Goal: Task Accomplishment & Management: Complete application form

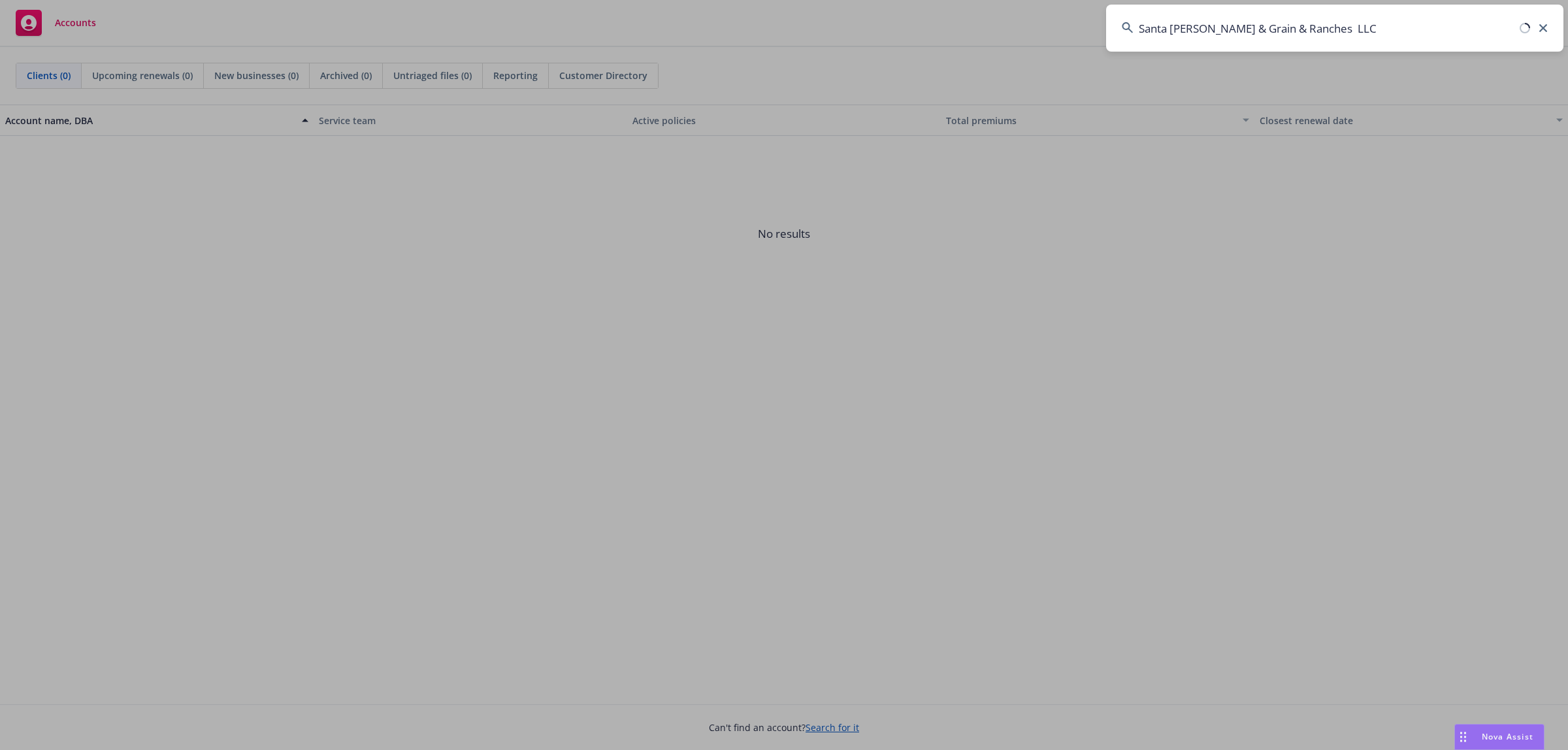
click at [1447, 25] on input "Santa Paula Hay & Grain & Ranches LLC" at bounding box center [1335, 29] width 458 height 47
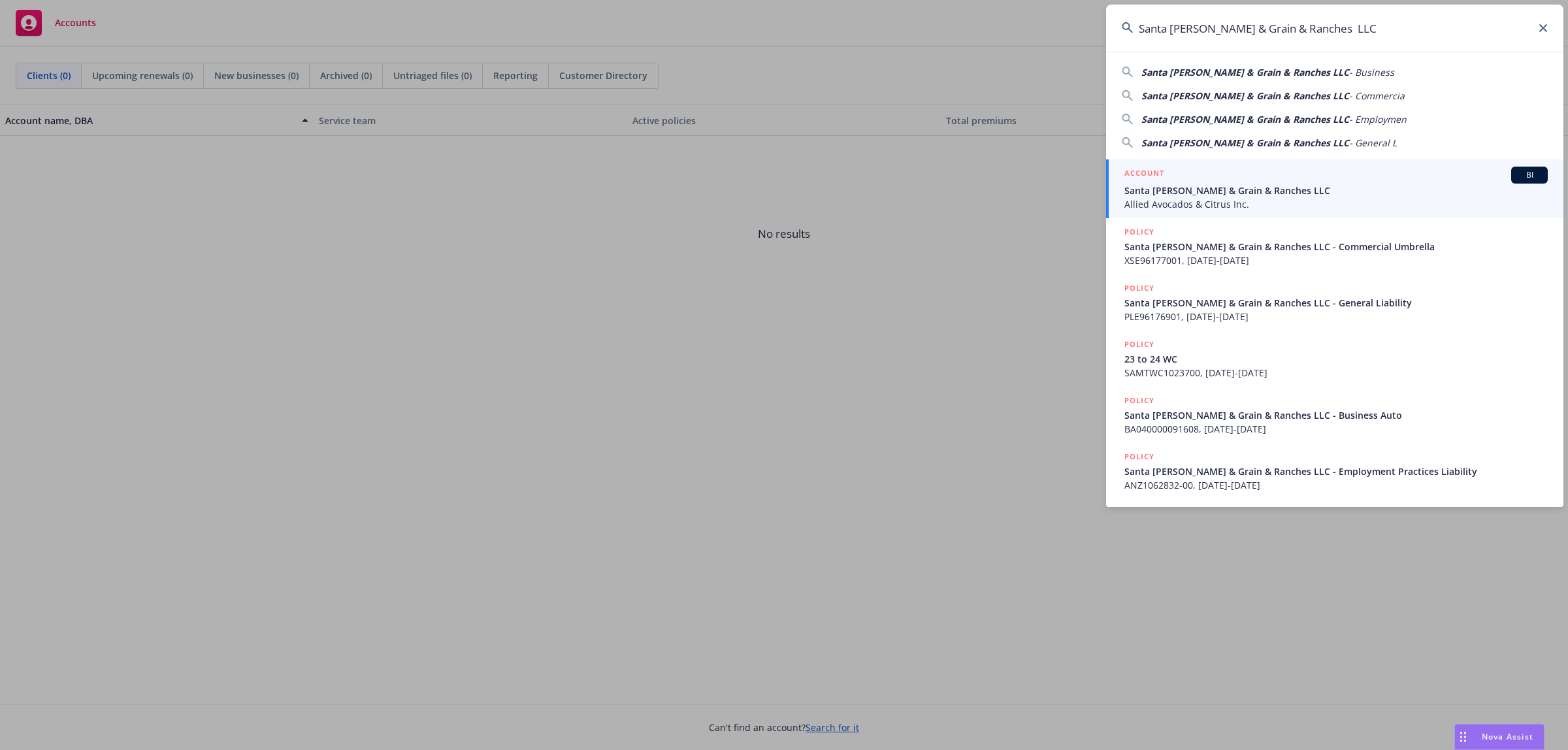
type input "Santa Paula Hay & Grain & Ranches LLC"
click at [1302, 175] on div "ACCOUNT BI" at bounding box center [1337, 175] width 423 height 17
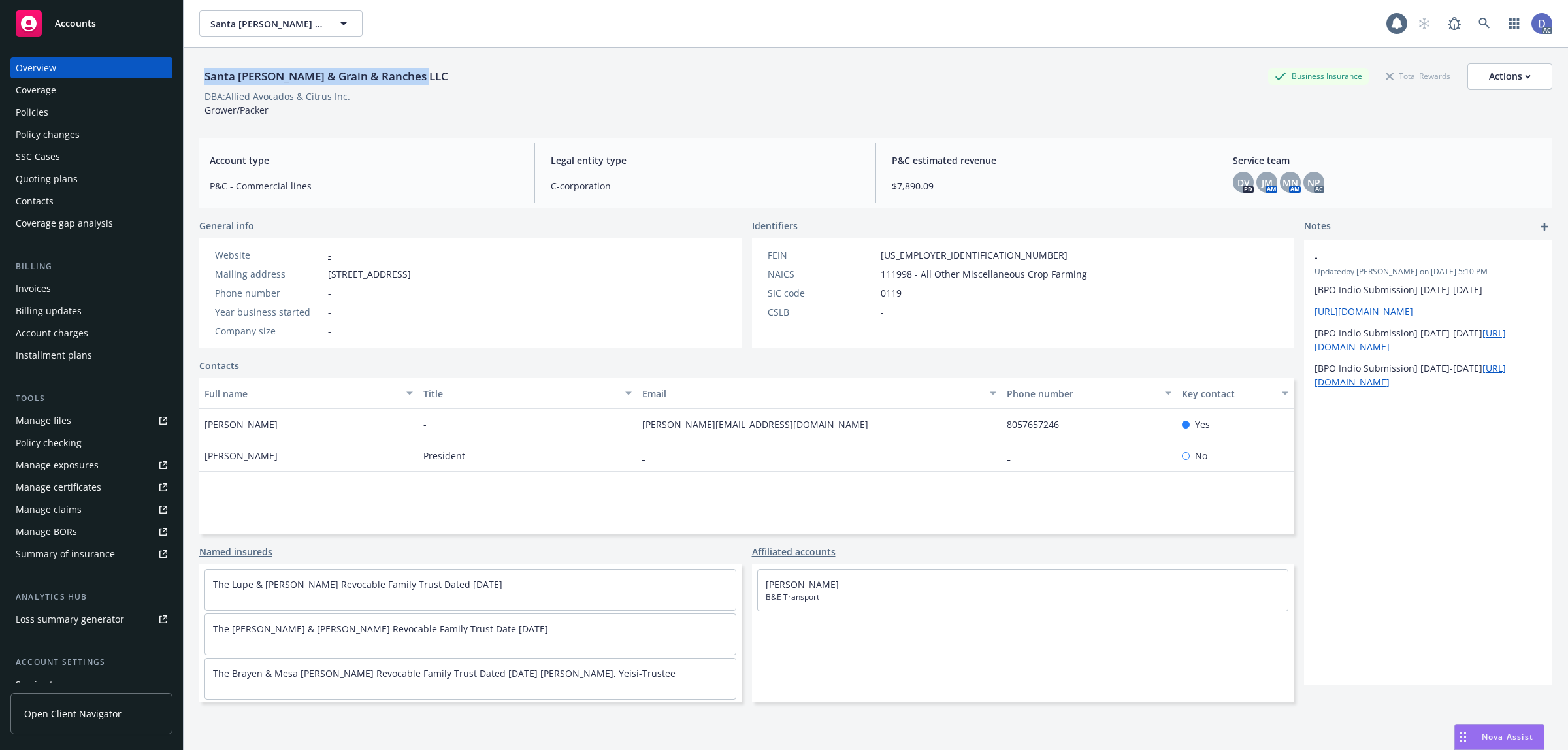
copy div "Santa Paula Hay & Grain & Ranches LLC"
drag, startPoint x: 418, startPoint y: 78, endPoint x: 204, endPoint y: 79, distance: 214.0
click at [204, 79] on div "Santa Paula Hay & Grain & Ranches LLC" at bounding box center [326, 76] width 254 height 17
click at [70, 506] on div "Manage claims" at bounding box center [48, 509] width 66 height 21
click at [68, 420] on div "Manage files" at bounding box center [44, 420] width 55 height 21
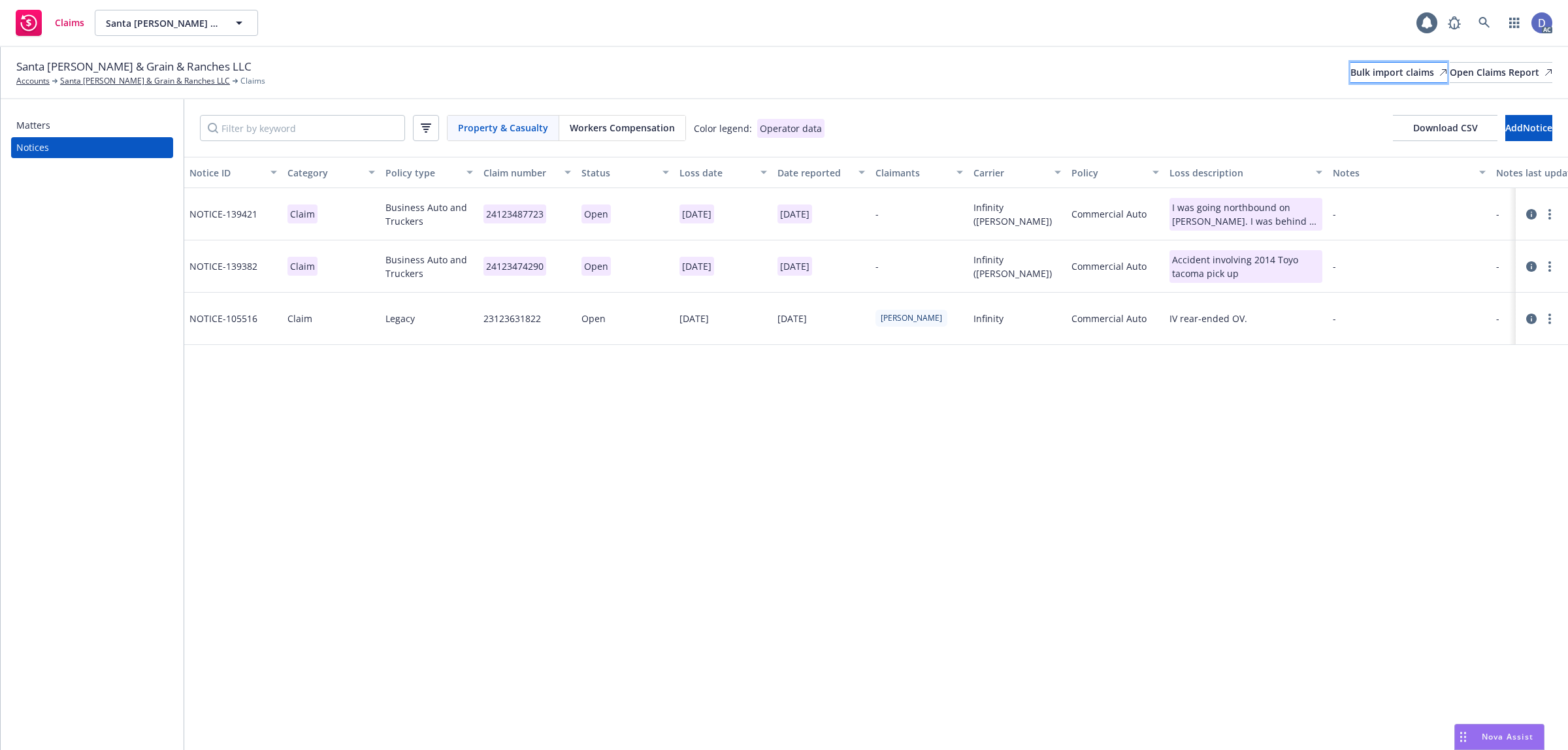
click at [1367, 66] on div "Bulk import claims" at bounding box center [1399, 72] width 97 height 20
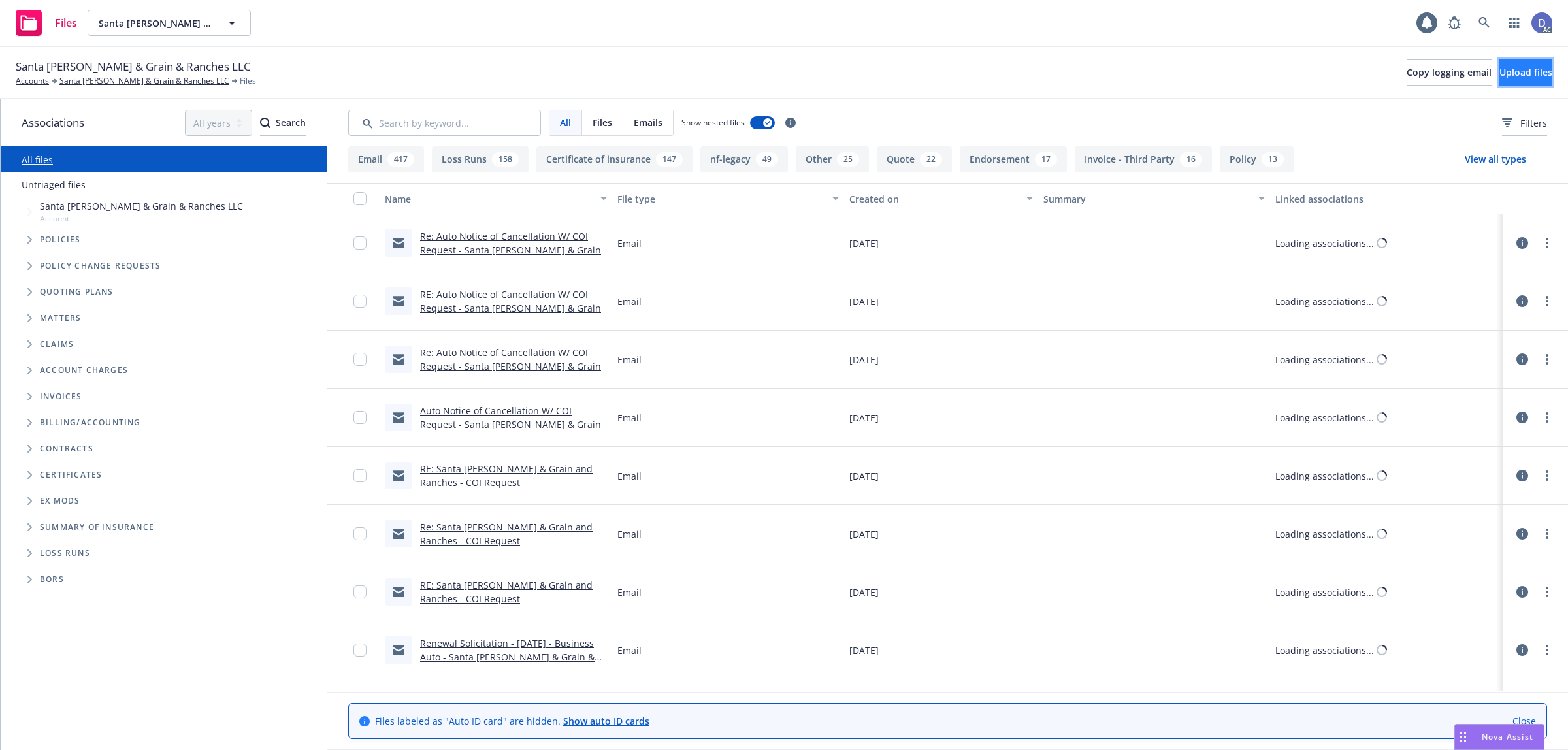
click at [1510, 79] on button "Upload files" at bounding box center [1526, 72] width 53 height 26
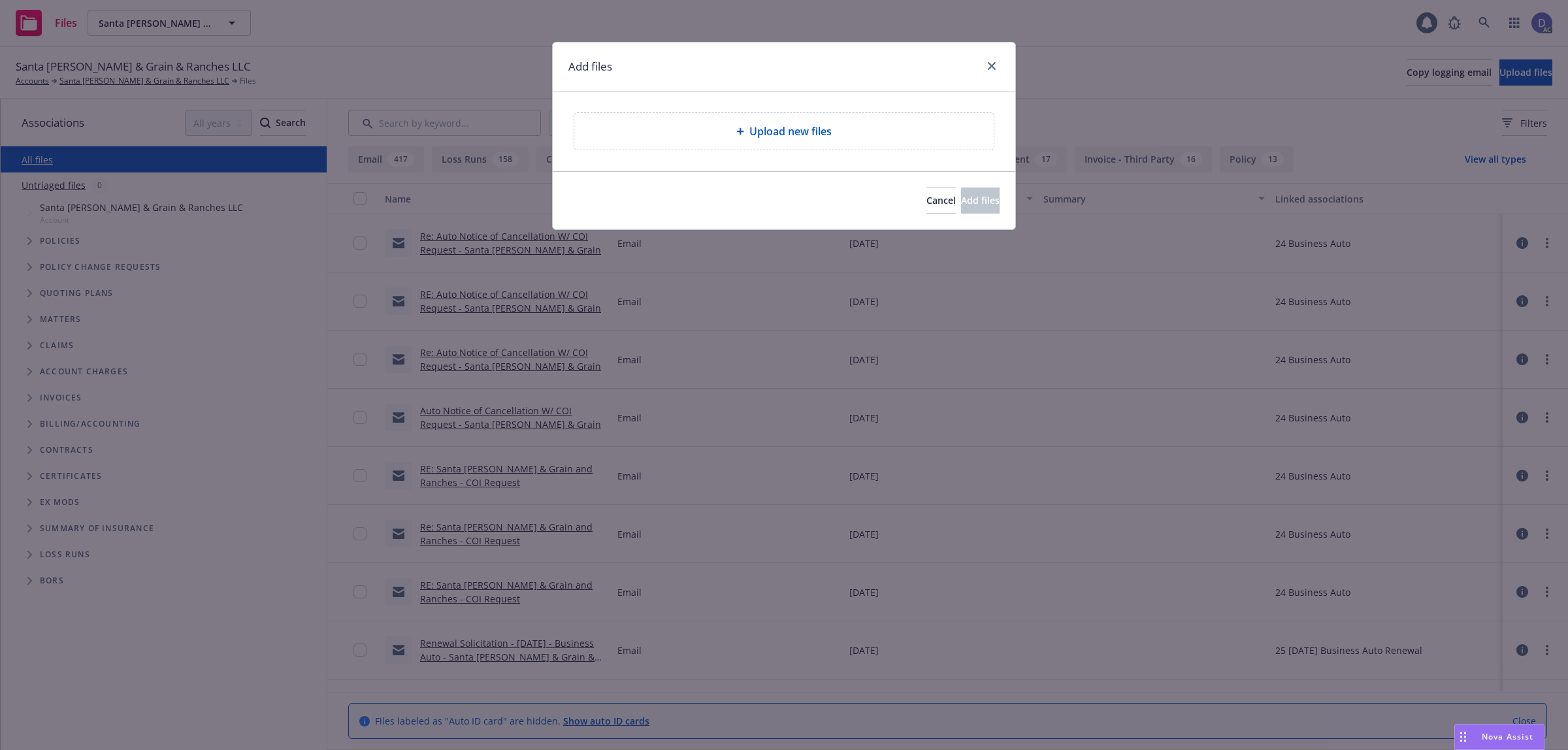
click at [809, 118] on div "Upload new files" at bounding box center [784, 130] width 419 height 37
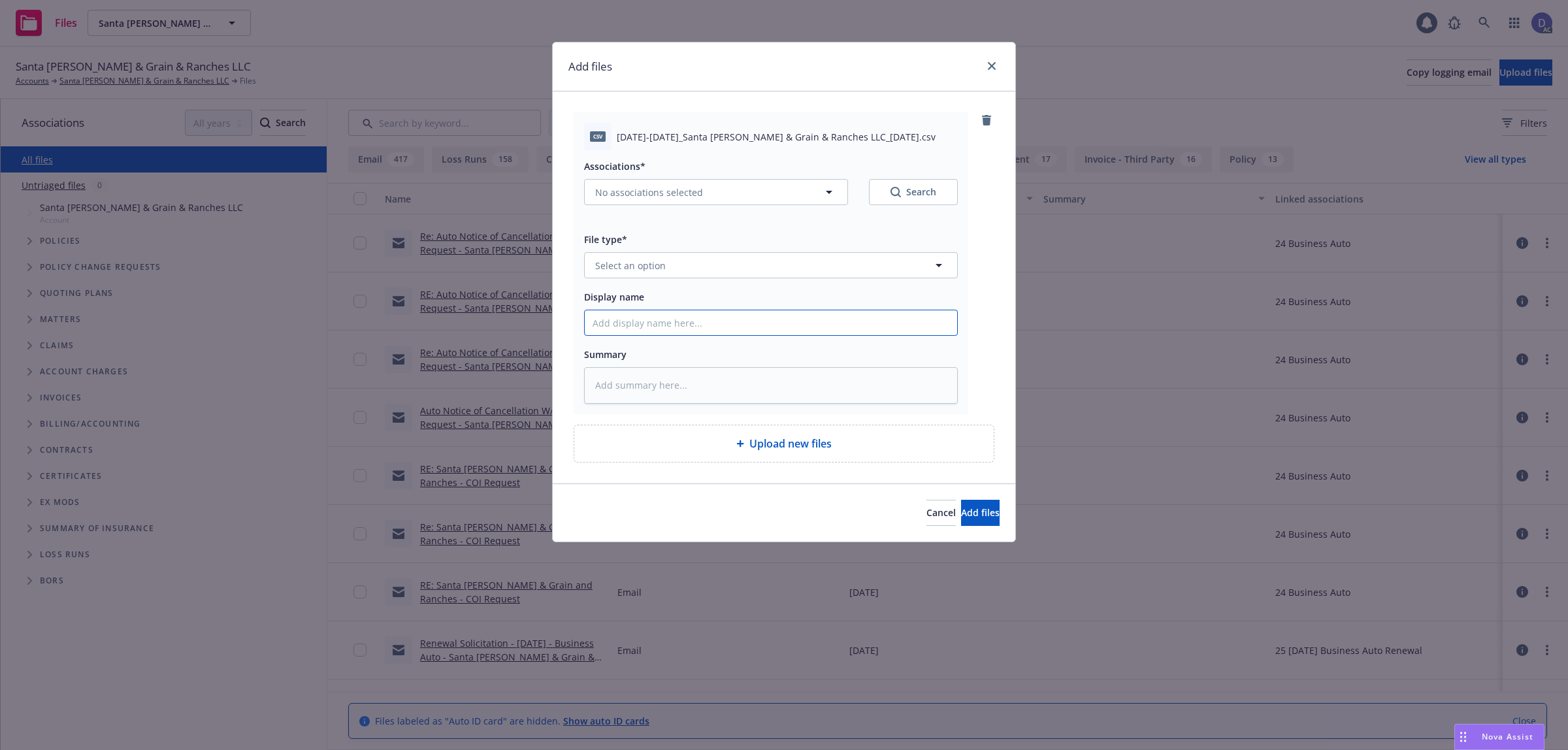
click at [678, 313] on input "Display name" at bounding box center [771, 322] width 373 height 25
paste input "2020-2021_Santa Paula Hay & Grain & Ranches LLC_8-31-2025"
type input "2020-2021_Santa Paula Hay & Grain & Ranches LLC_8-31-2025"
type textarea "x"
type input "2020-2021_Santa Paula Hay & Grain & Ranches LLC_8-31-2025"
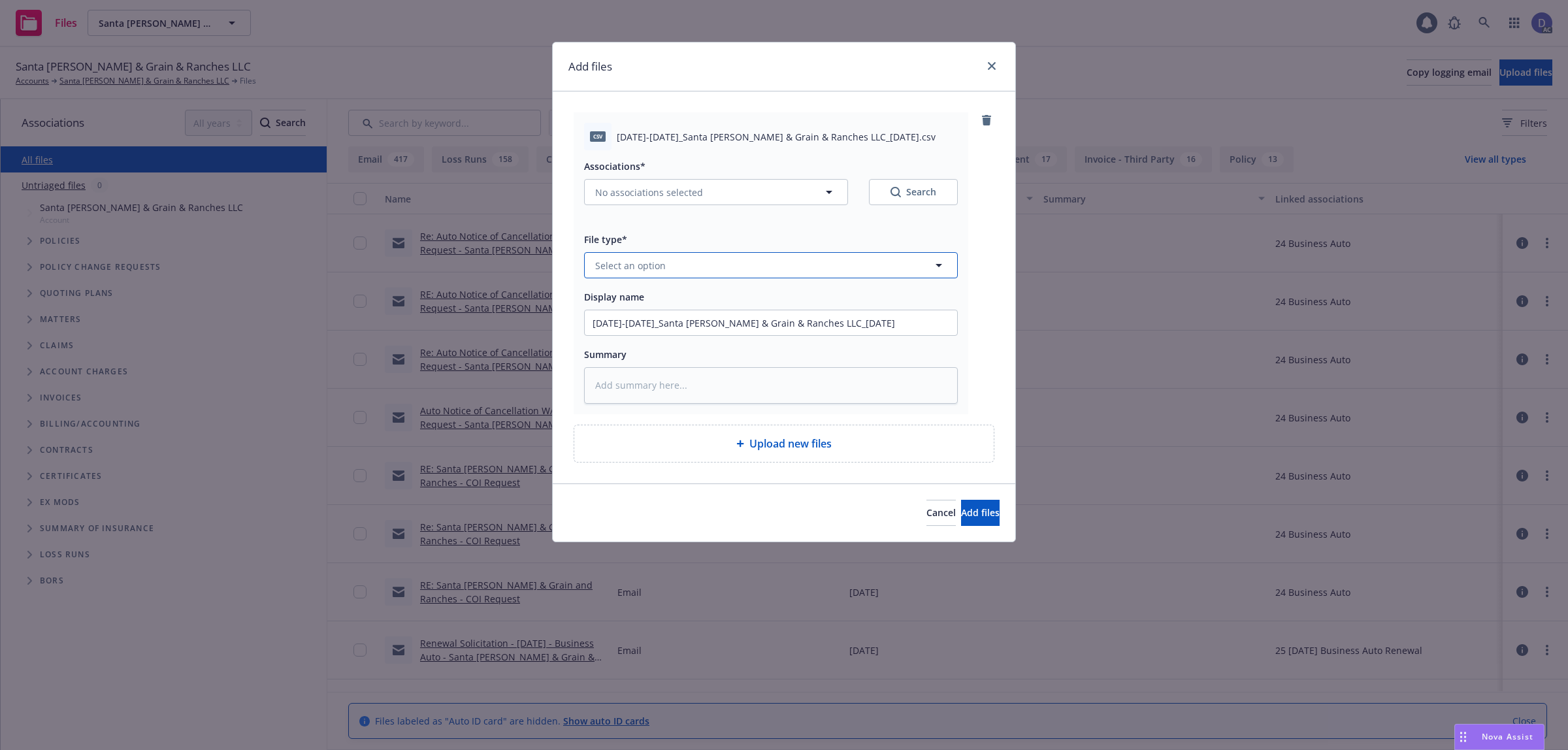
click at [740, 272] on button "Select an option" at bounding box center [771, 265] width 374 height 26
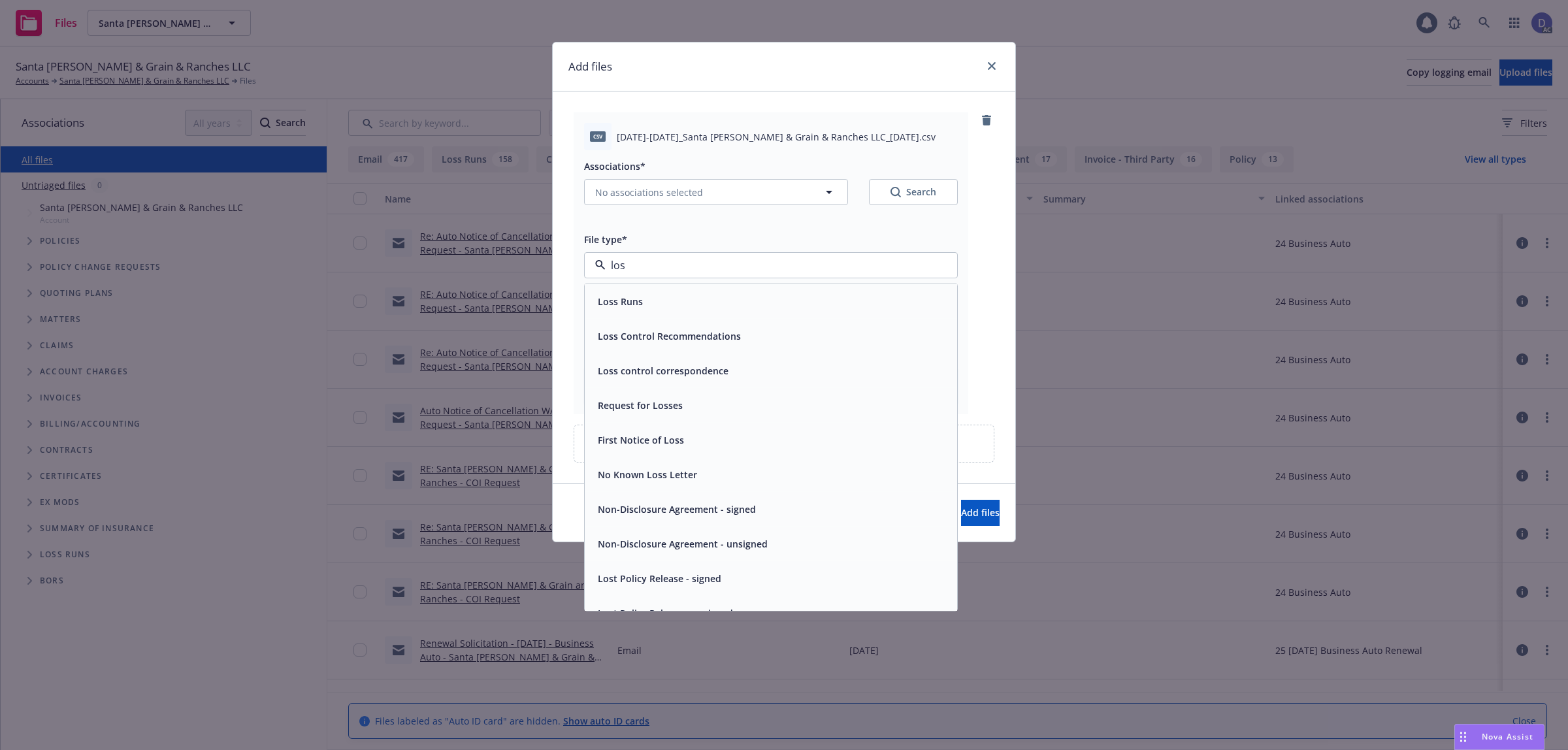
type input "loss"
click at [723, 291] on div "Loss Runs" at bounding box center [771, 301] width 373 height 35
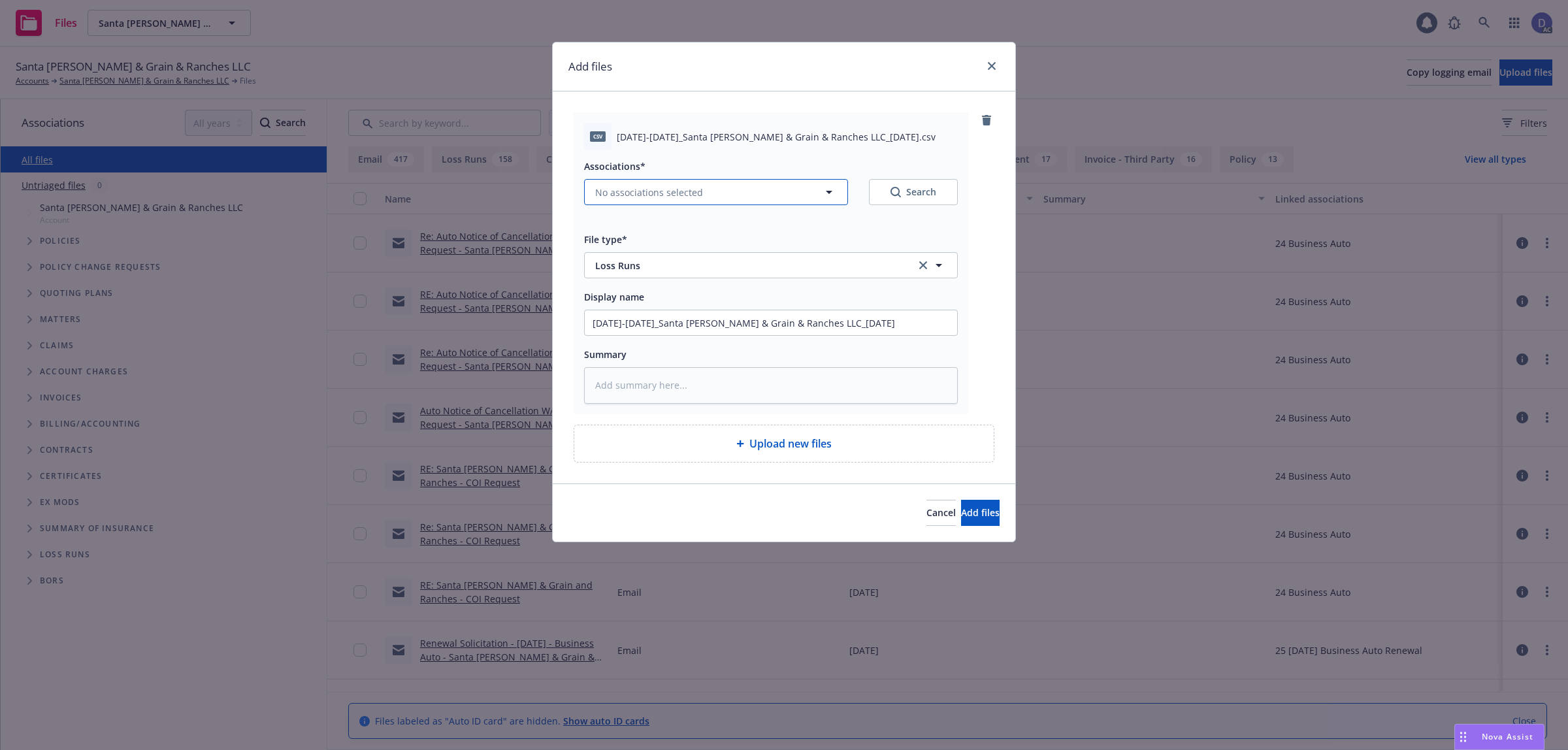
click at [731, 182] on button "No associations selected" at bounding box center [716, 192] width 264 height 26
type textarea "x"
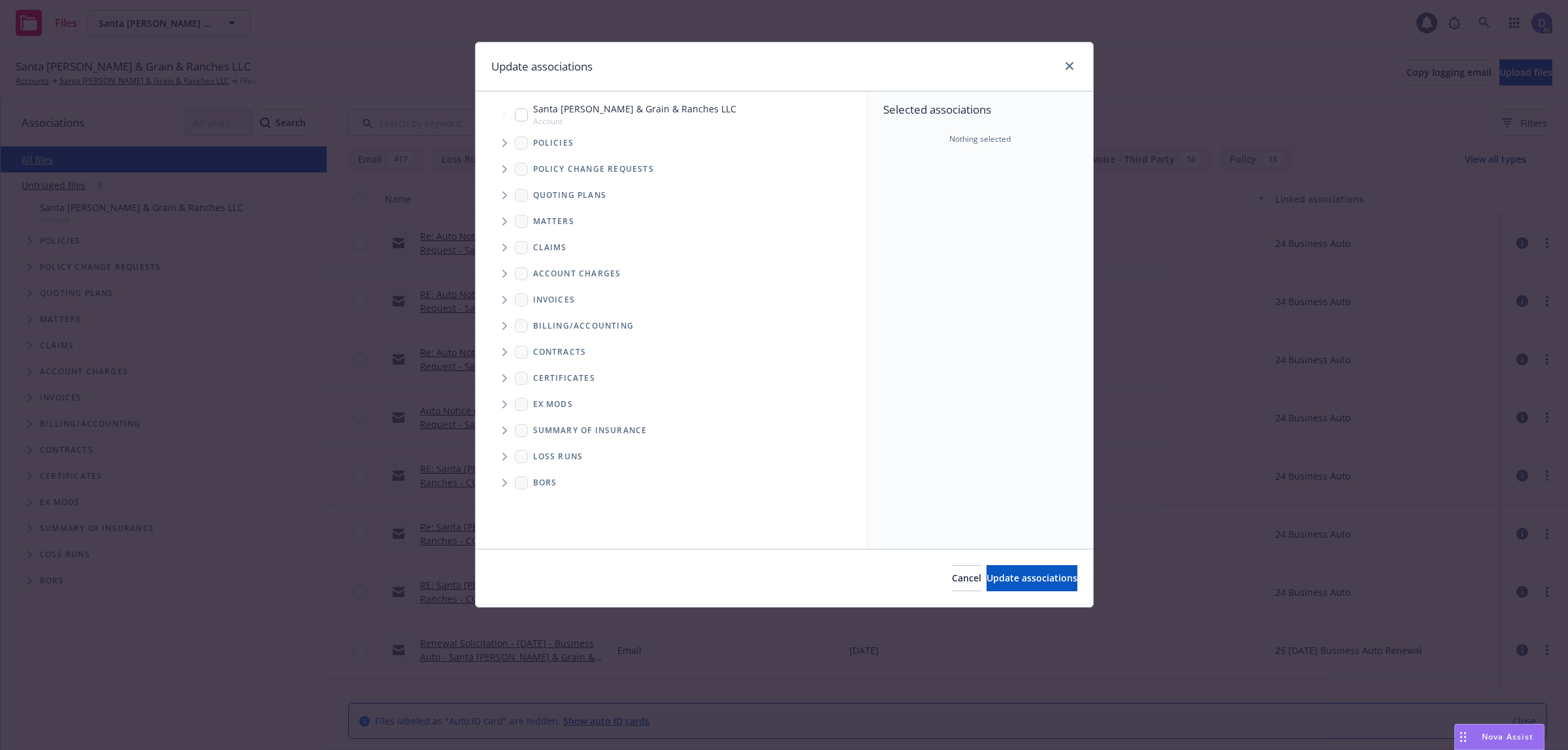
click at [508, 141] on span "Tree Example" at bounding box center [504, 142] width 21 height 21
click at [914, 208] on div "Selected associations Nothing selected" at bounding box center [981, 320] width 225 height 458
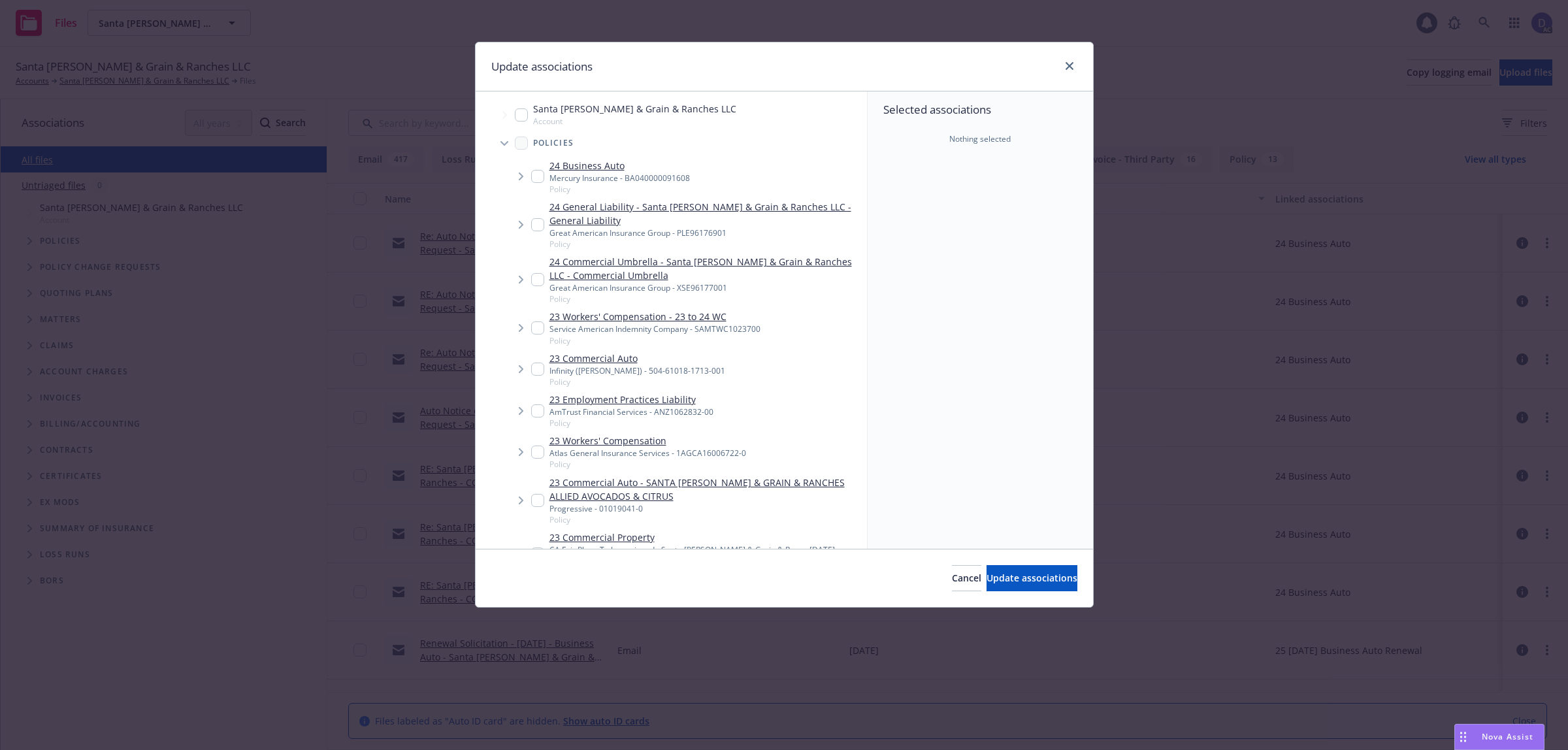
scroll to position [694, 0]
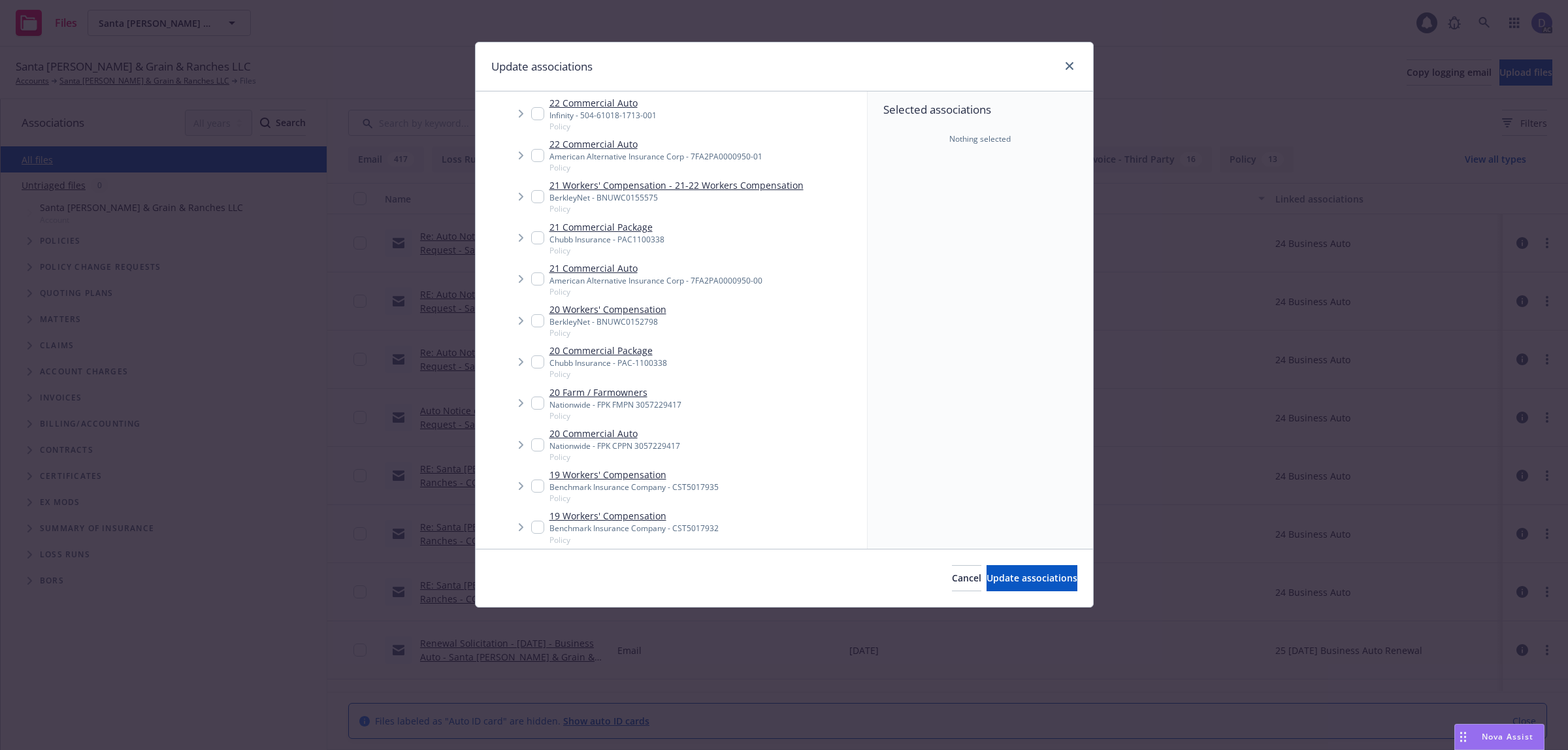
click at [624, 325] on div "BerkleyNet - BNUWC0152798" at bounding box center [608, 321] width 117 height 11
checkbox input "true"
click at [1030, 587] on button "Update associations" at bounding box center [1032, 578] width 91 height 26
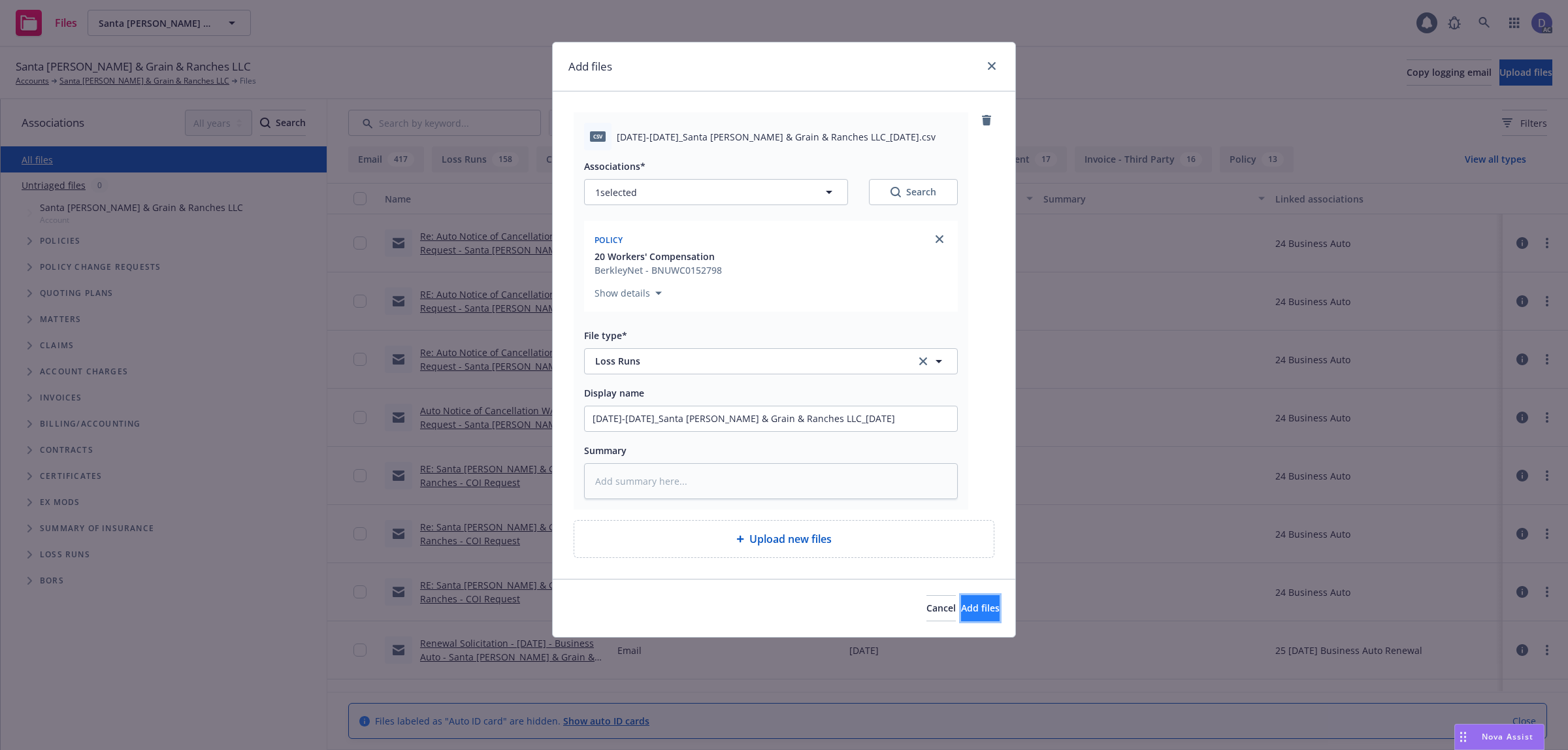
click at [963, 601] on button "Add files" at bounding box center [980, 608] width 39 height 26
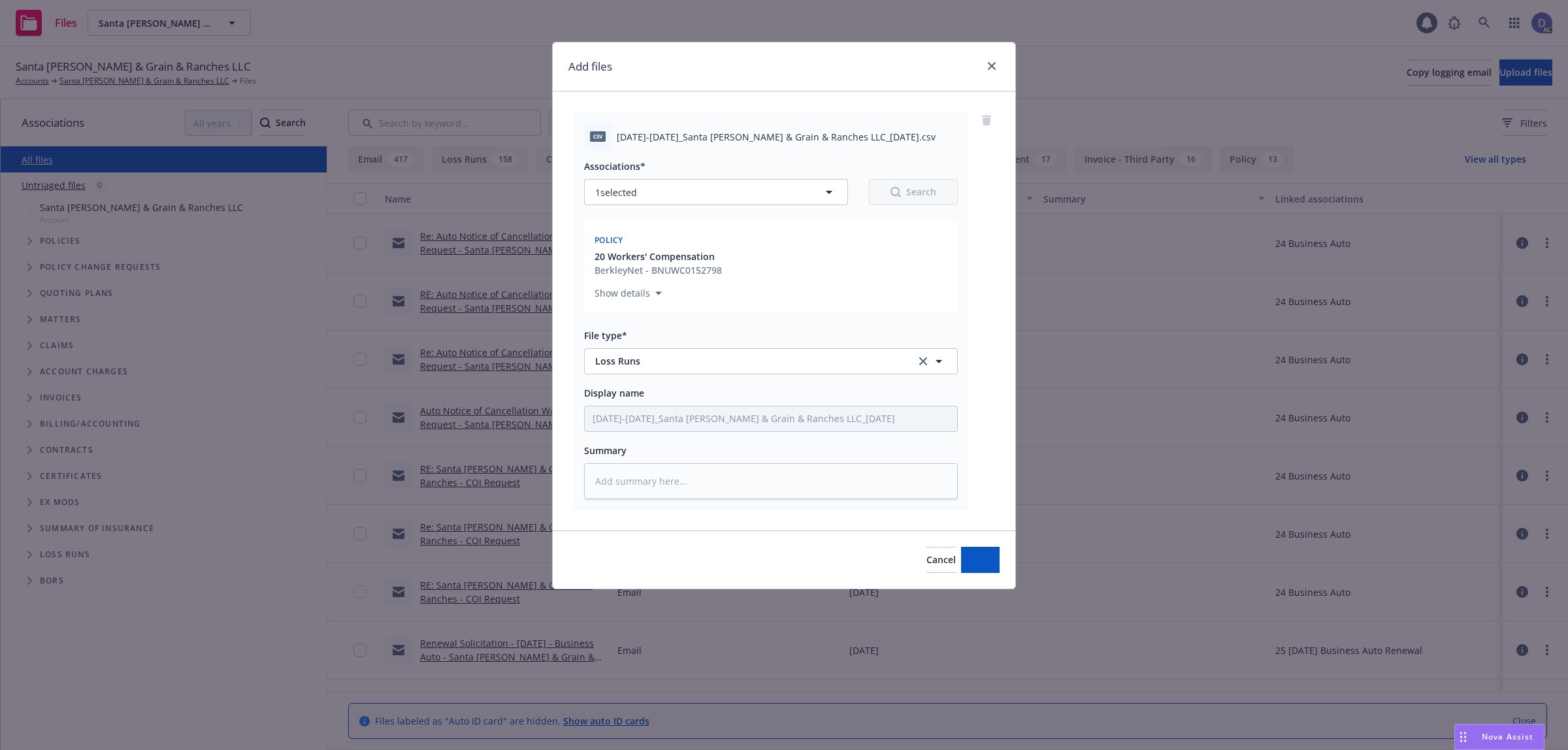
type textarea "x"
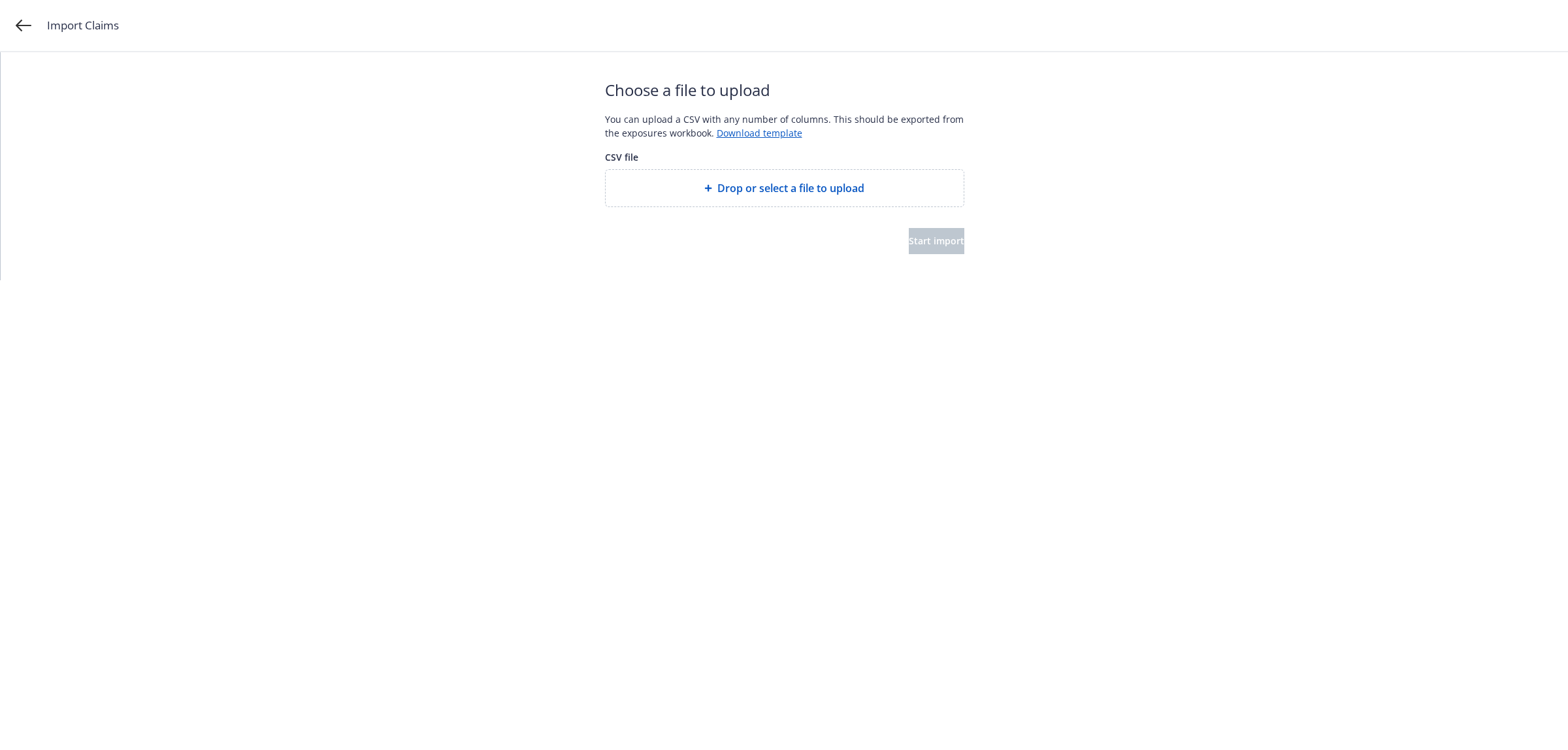
click at [728, 187] on span "Drop or select a file to upload" at bounding box center [791, 188] width 147 height 16
click at [946, 252] on button "Start import" at bounding box center [936, 255] width 55 height 26
click at [909, 242] on button "Start import" at bounding box center [936, 255] width 55 height 26
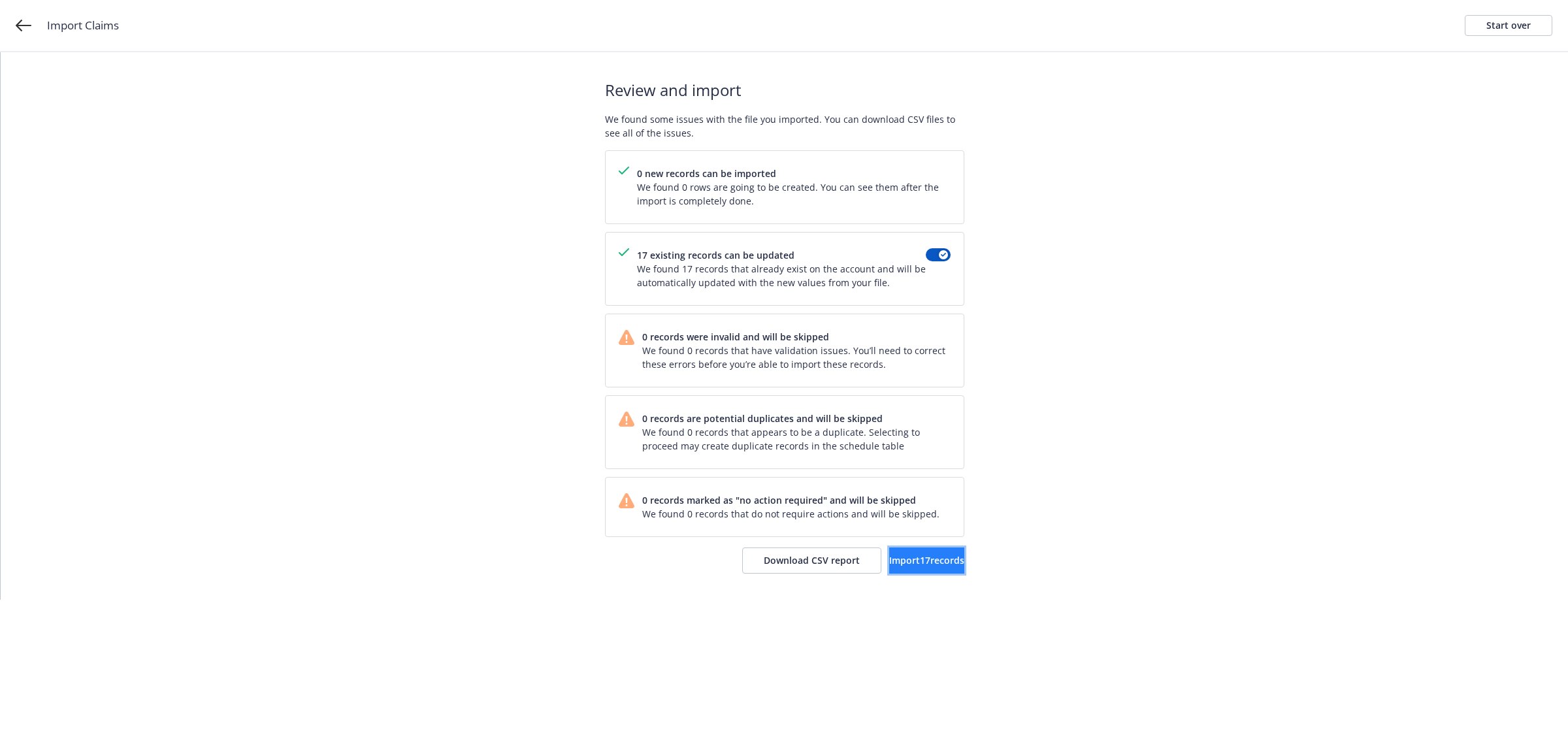
click at [890, 552] on button "Import 17 records" at bounding box center [927, 560] width 75 height 26
click at [906, 566] on span "View accounts" at bounding box center [911, 560] width 64 height 13
